Goal: Obtain resource: Obtain resource

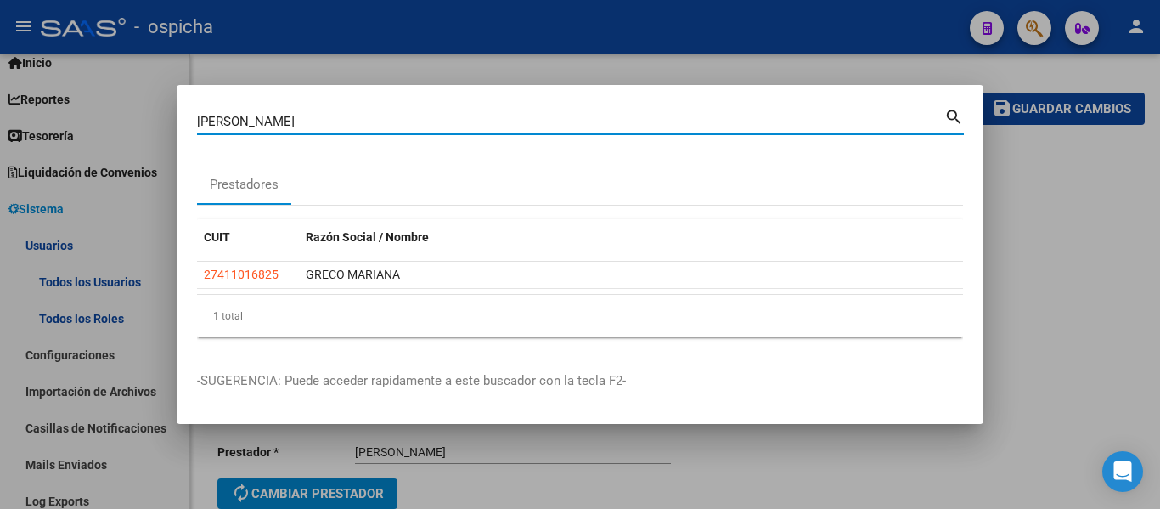
click at [137, 121] on div "[PERSON_NAME] (apellido, dni, cuil, [PERSON_NAME], cuit, obra social) search Pr…" at bounding box center [580, 254] width 1160 height 509
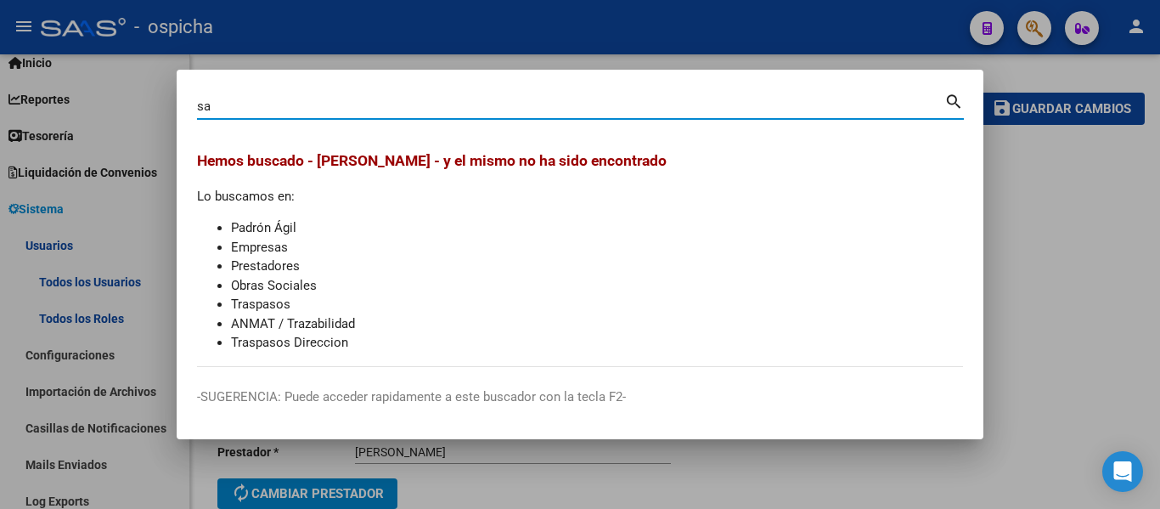
type input "s"
type input "[GEOGRAPHIC_DATA]"
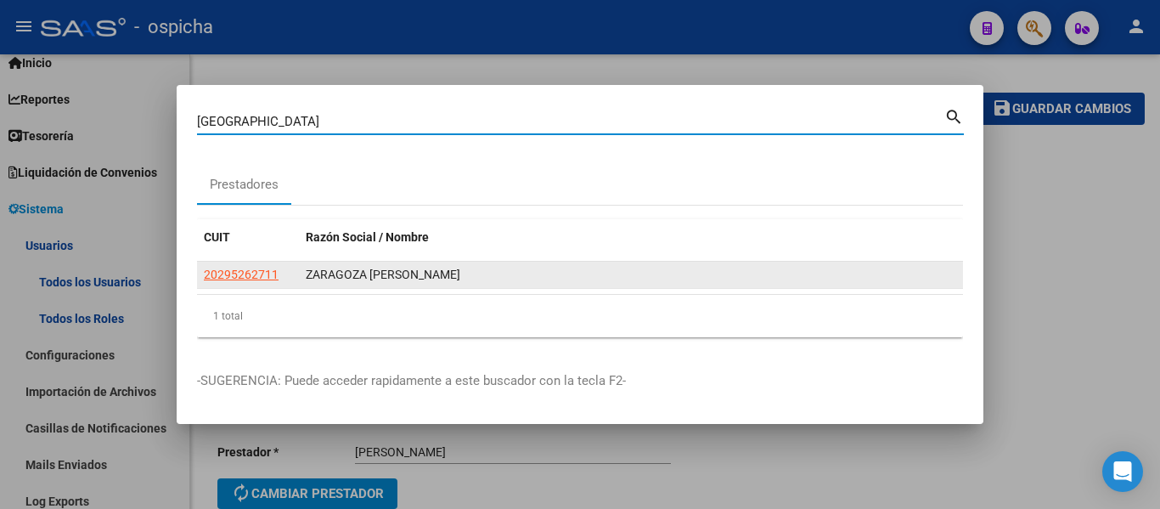
click at [240, 284] on app-link-go-to "20295262711" at bounding box center [241, 275] width 75 height 20
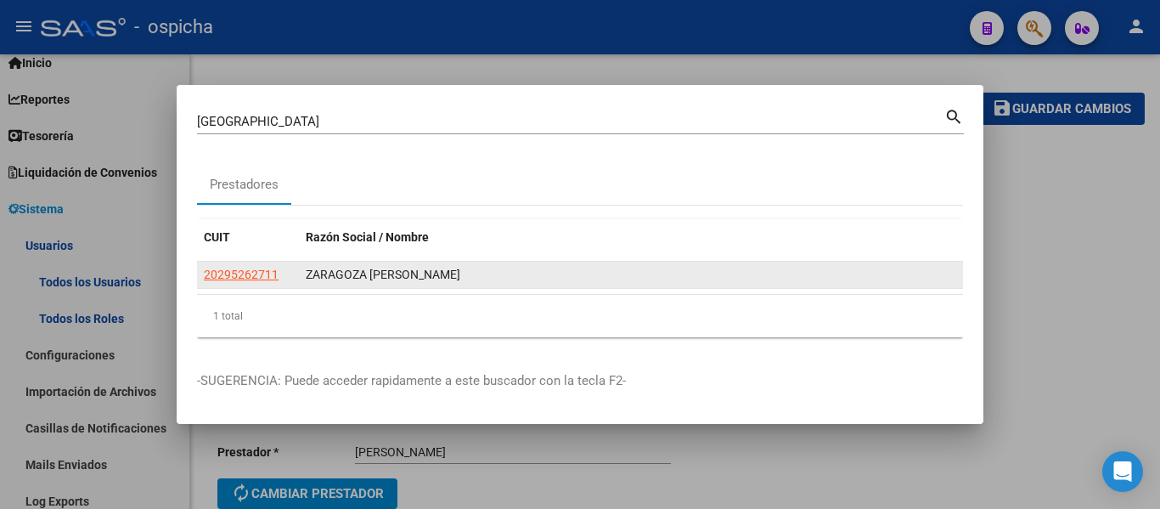
click at [241, 271] on span "20295262711" at bounding box center [241, 274] width 75 height 14
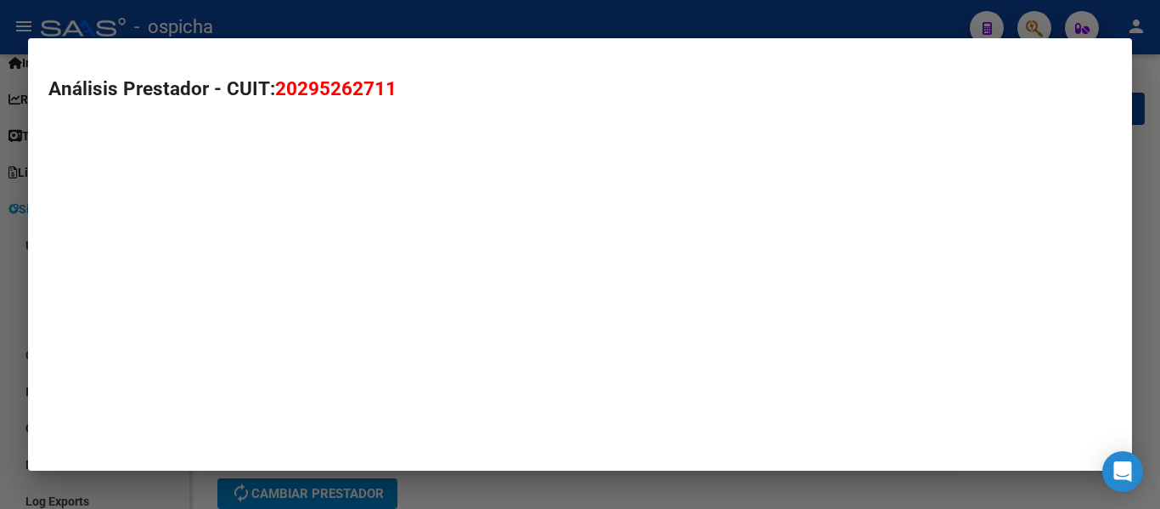
type textarea "20295262711"
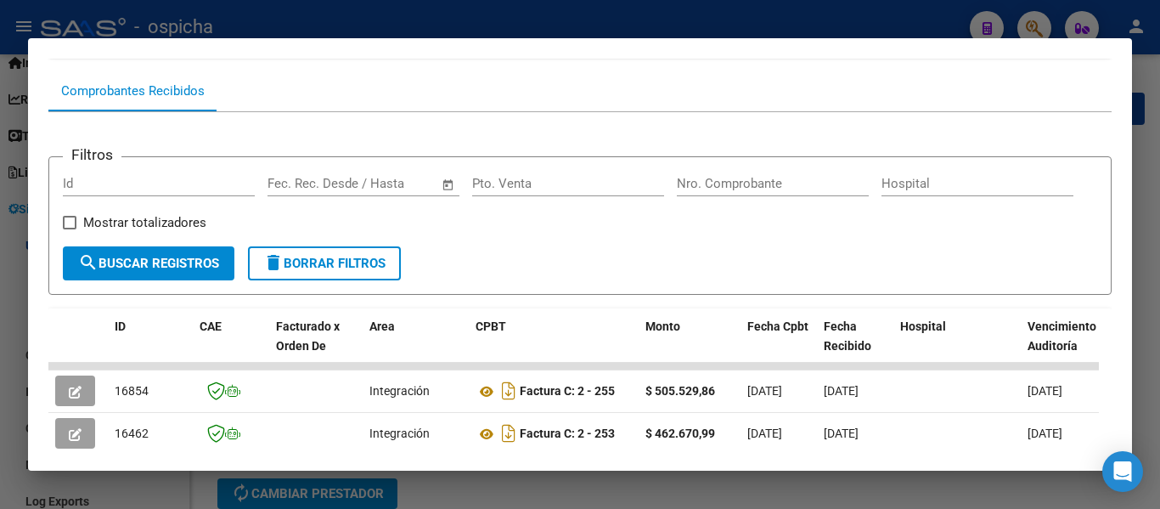
scroll to position [538, 0]
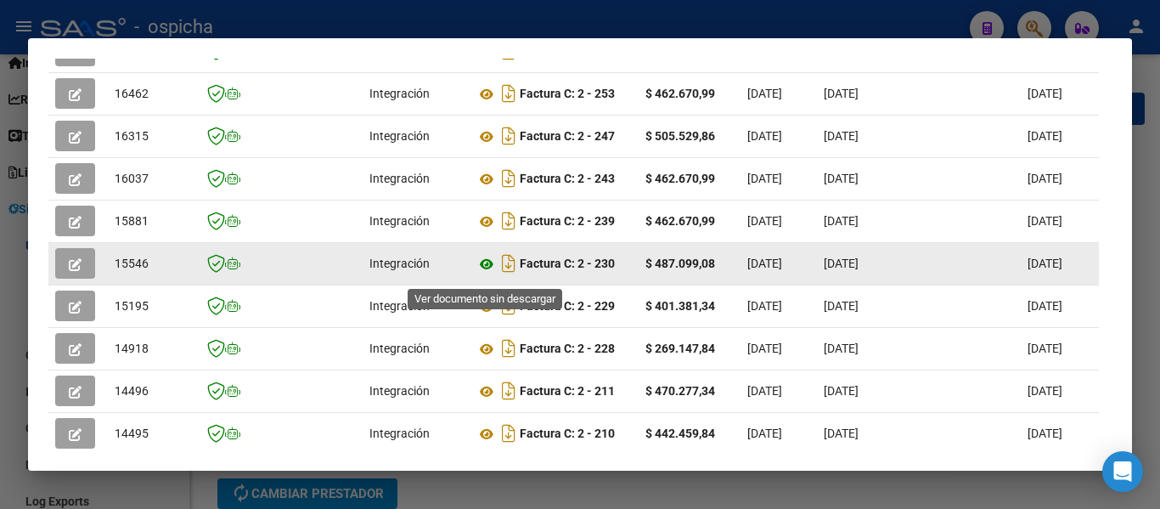
click at [481, 272] on icon at bounding box center [487, 264] width 22 height 20
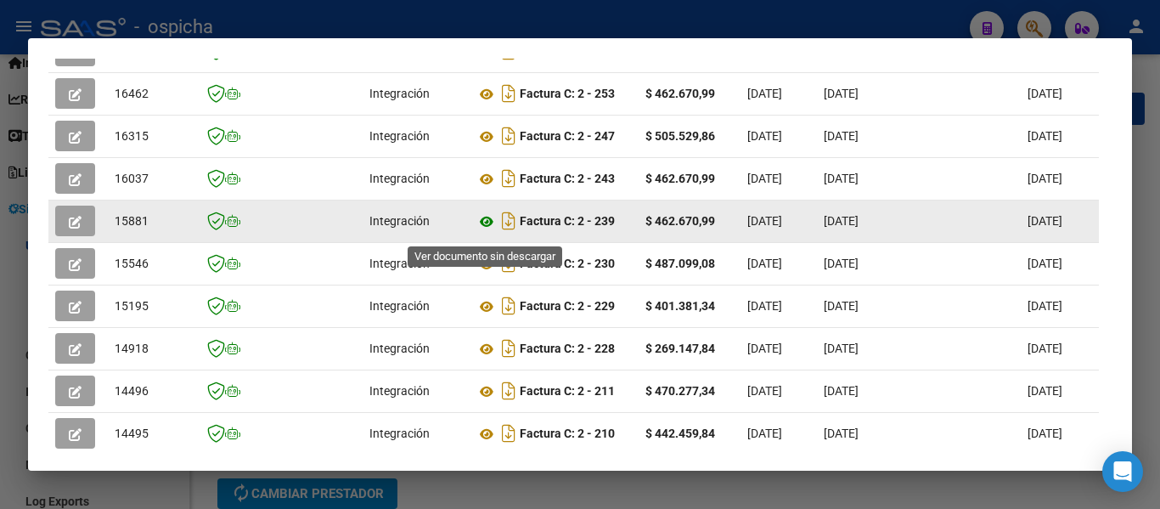
click at [481, 228] on icon at bounding box center [487, 221] width 22 height 20
click at [486, 227] on icon at bounding box center [487, 221] width 22 height 20
click at [487, 224] on icon at bounding box center [487, 221] width 22 height 20
